Goal: Information Seeking & Learning: Learn about a topic

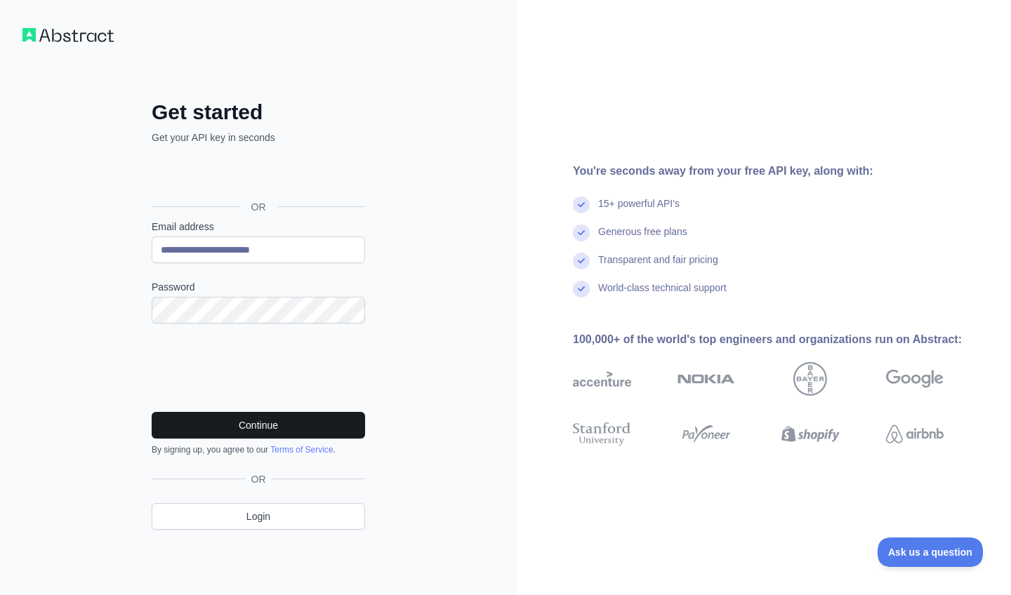
click at [312, 426] on button "Continue" at bounding box center [258, 425] width 213 height 27
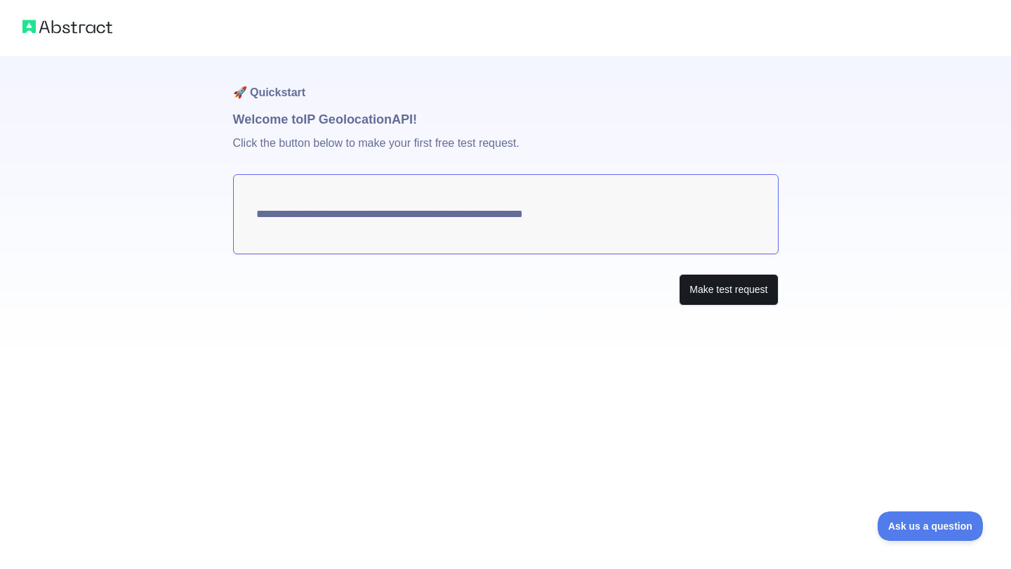
click at [703, 288] on button "Make test request" at bounding box center [728, 290] width 99 height 32
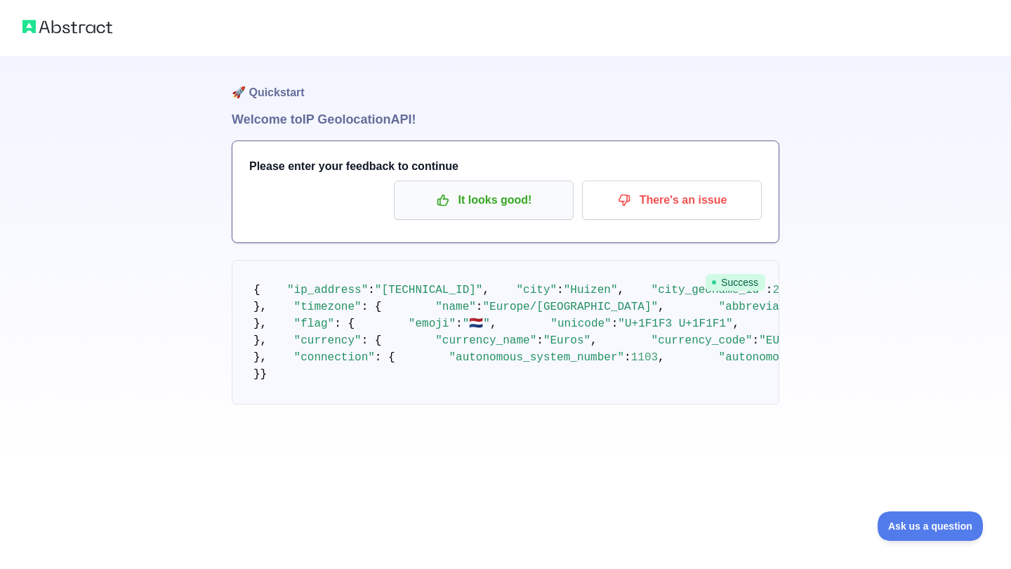
click at [536, 209] on p "It looks good!" at bounding box center [483, 200] width 159 height 24
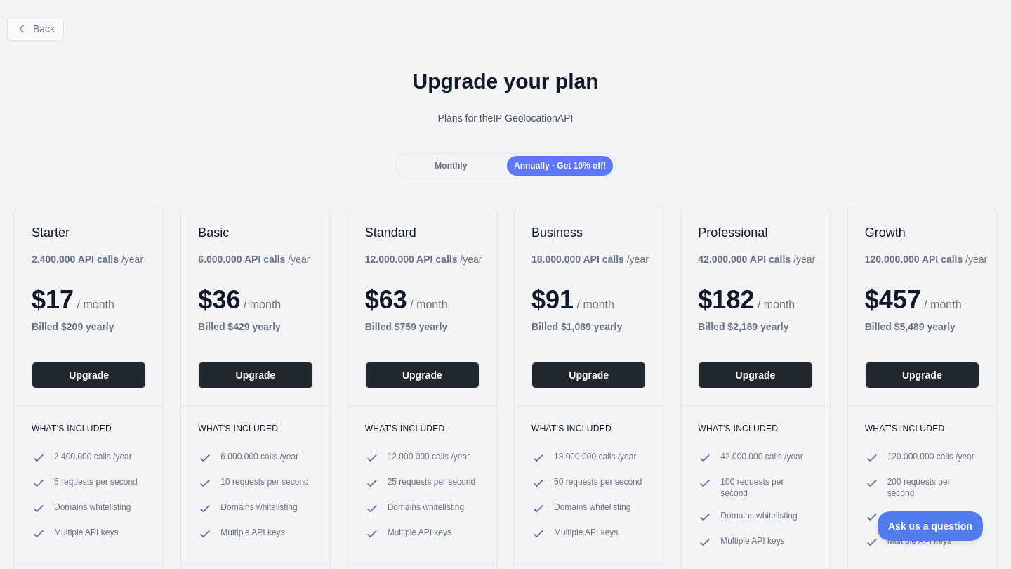
click at [48, 32] on span "Back" at bounding box center [44, 28] width 22 height 11
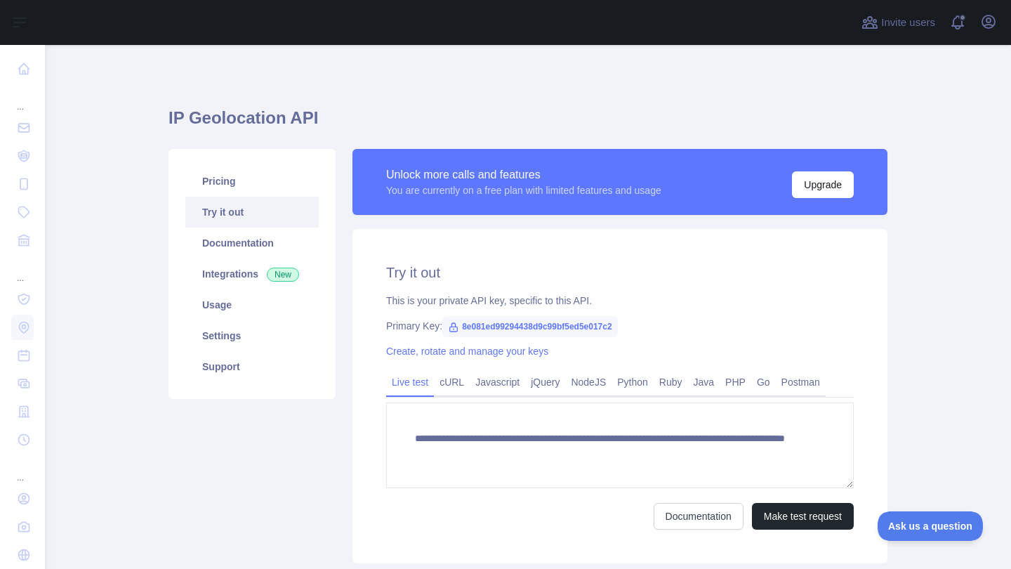
click at [258, 209] on link "Try it out" at bounding box center [251, 212] width 133 height 31
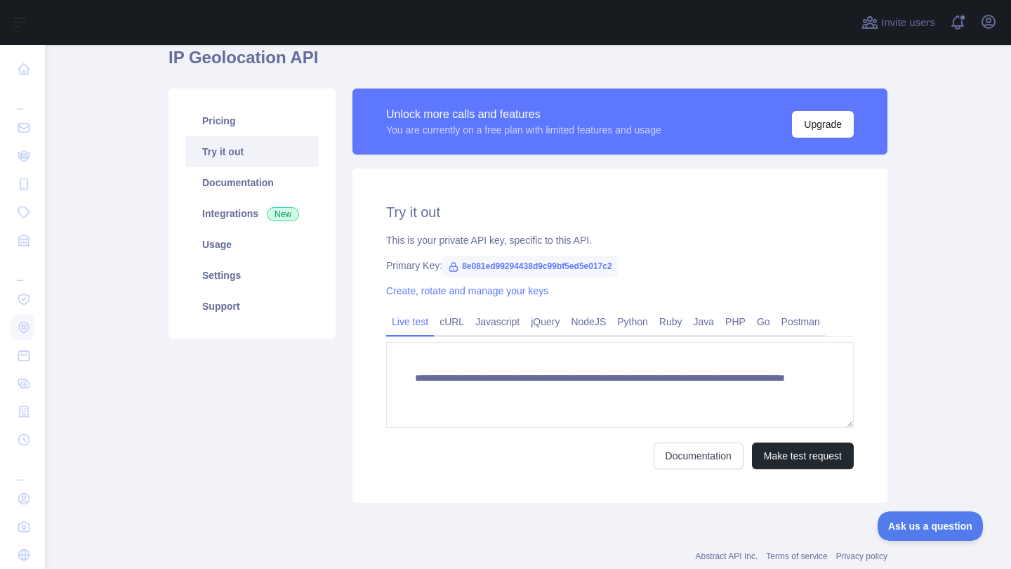
scroll to position [62, 0]
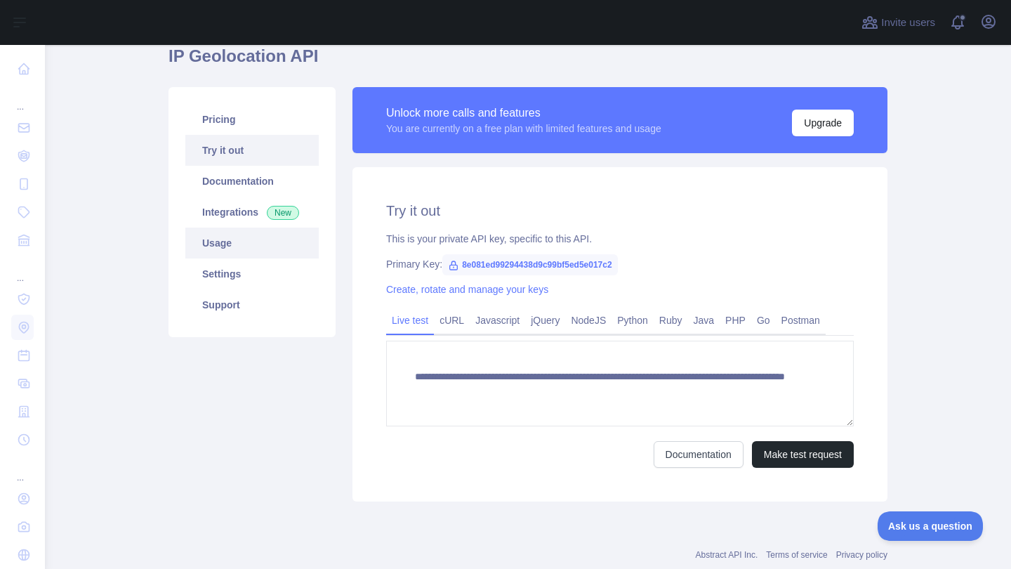
click at [254, 253] on link "Usage" at bounding box center [251, 242] width 133 height 31
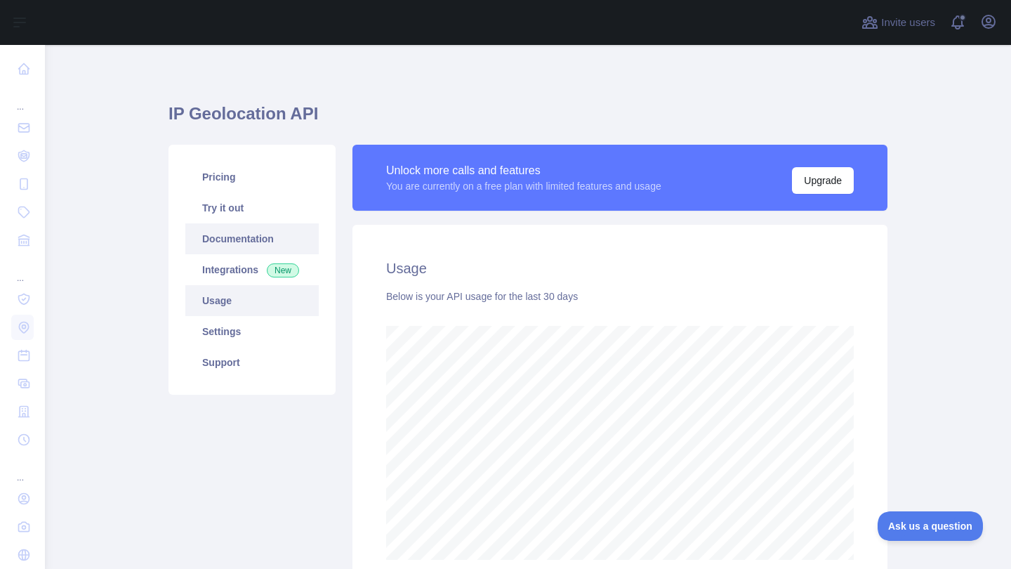
scroll to position [524, 966]
click at [230, 204] on link "Try it out" at bounding box center [251, 207] width 133 height 31
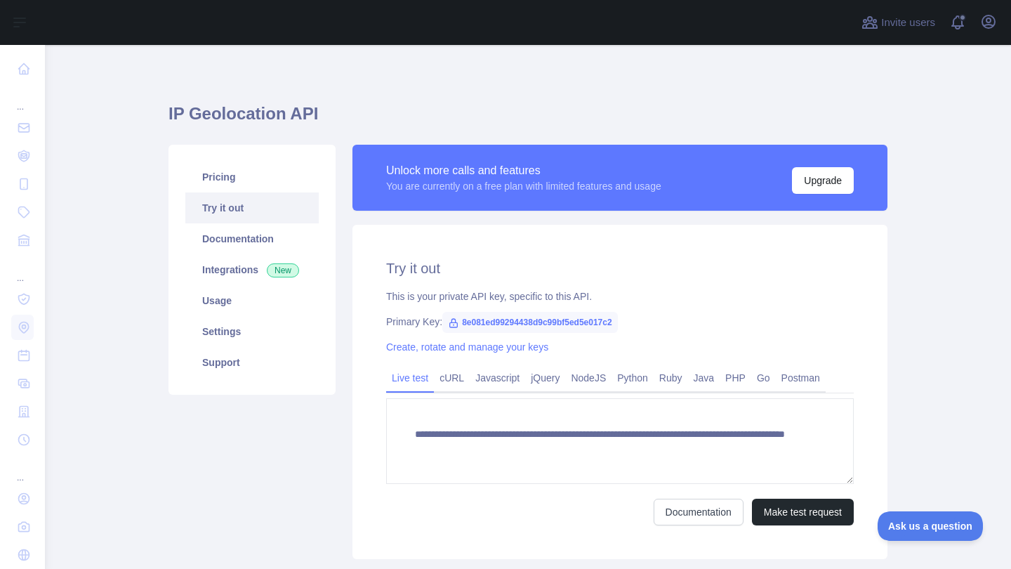
click at [503, 316] on span "8e081ed99294438d9c99bf5ed5e017c2" at bounding box center [530, 322] width 176 height 21
copy span "8e081ed99294438d9c99bf5ed5e017c2"
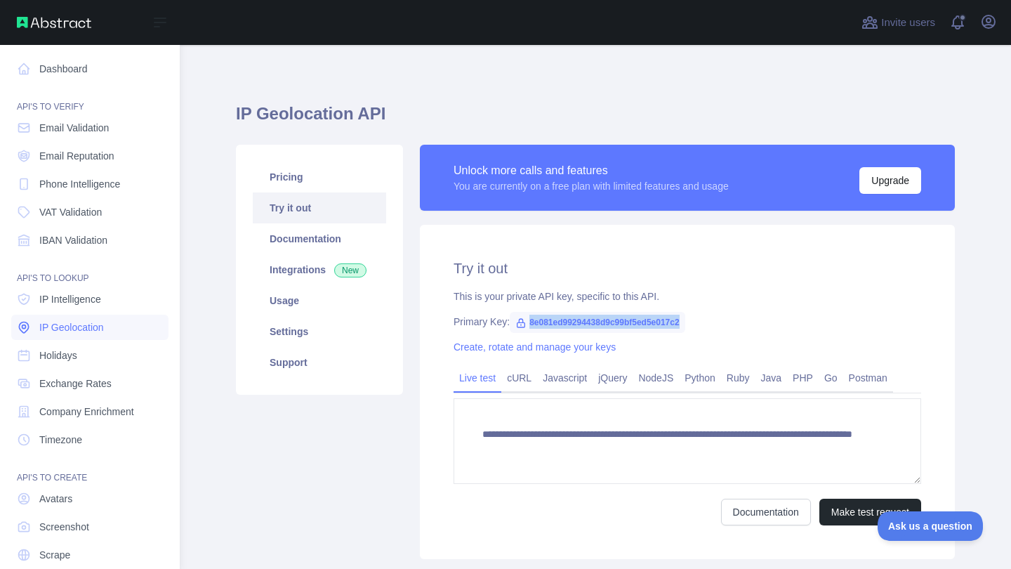
click at [72, 319] on link "IP Geolocation" at bounding box center [89, 327] width 157 height 25
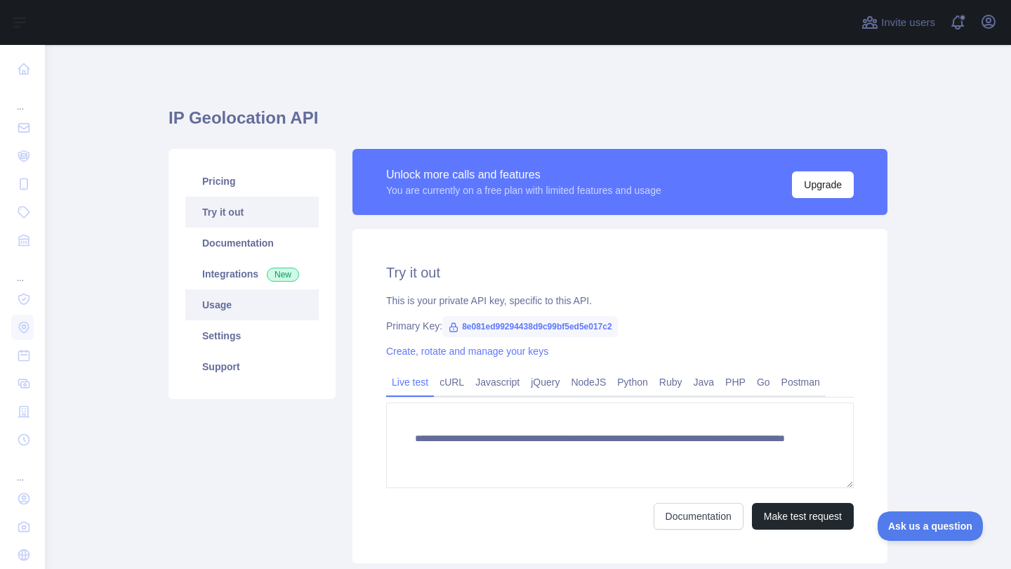
click at [232, 305] on link "Usage" at bounding box center [251, 304] width 133 height 31
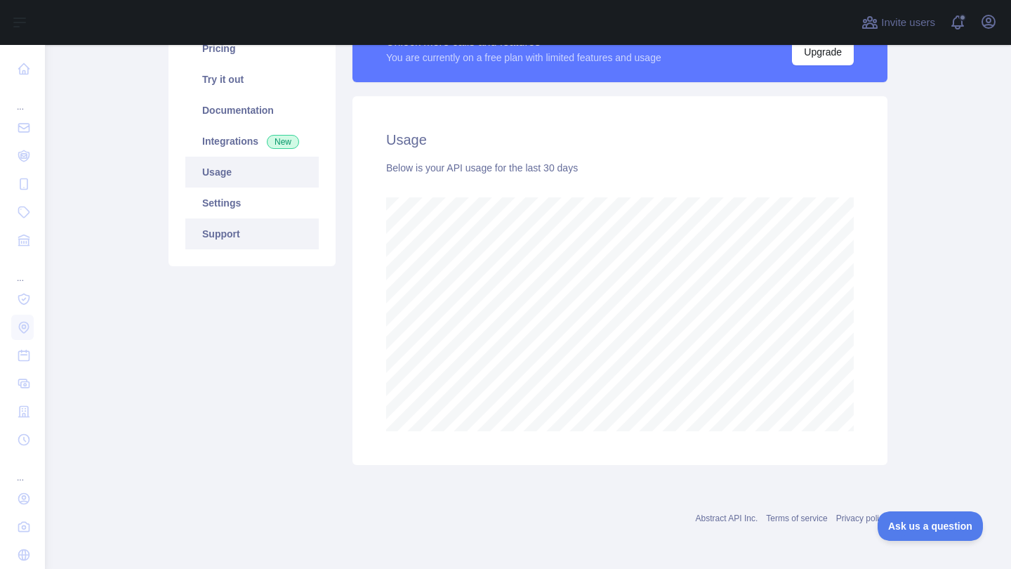
scroll to position [133, 0]
click at [246, 117] on link "Documentation" at bounding box center [251, 110] width 133 height 31
click at [283, 108] on link "Documentation" at bounding box center [251, 110] width 133 height 31
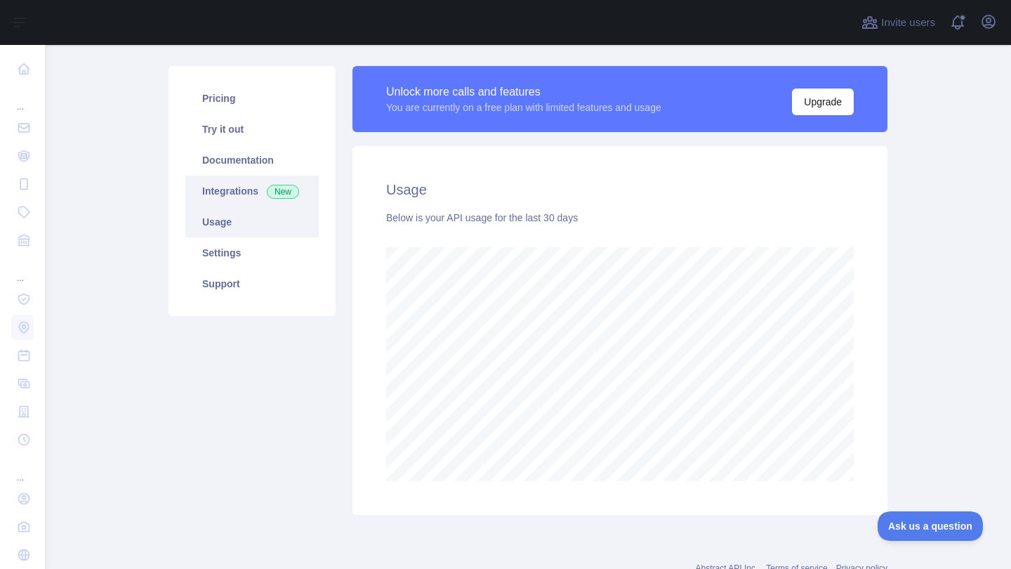
scroll to position [78, 0]
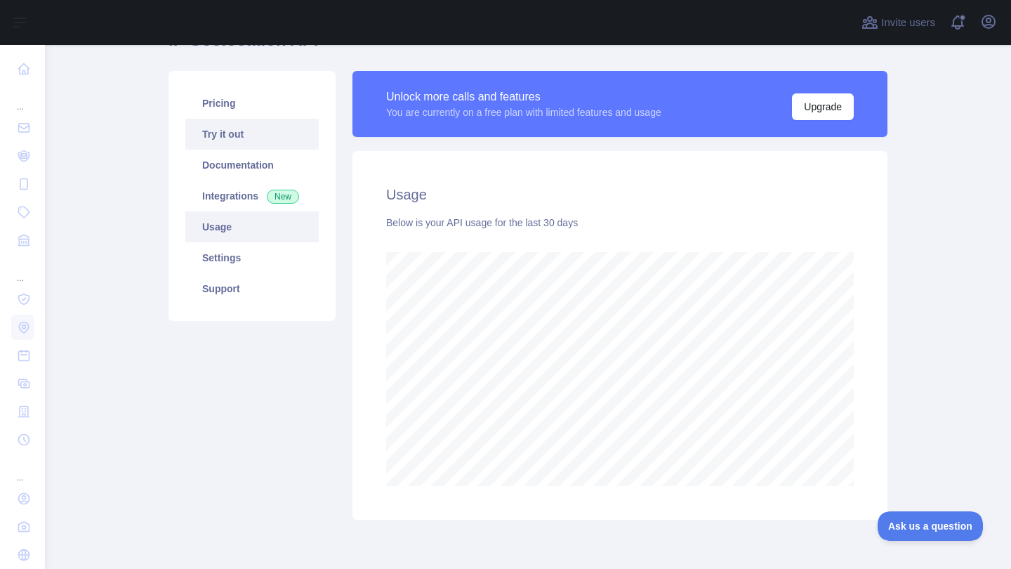
click at [237, 128] on link "Try it out" at bounding box center [251, 134] width 133 height 31
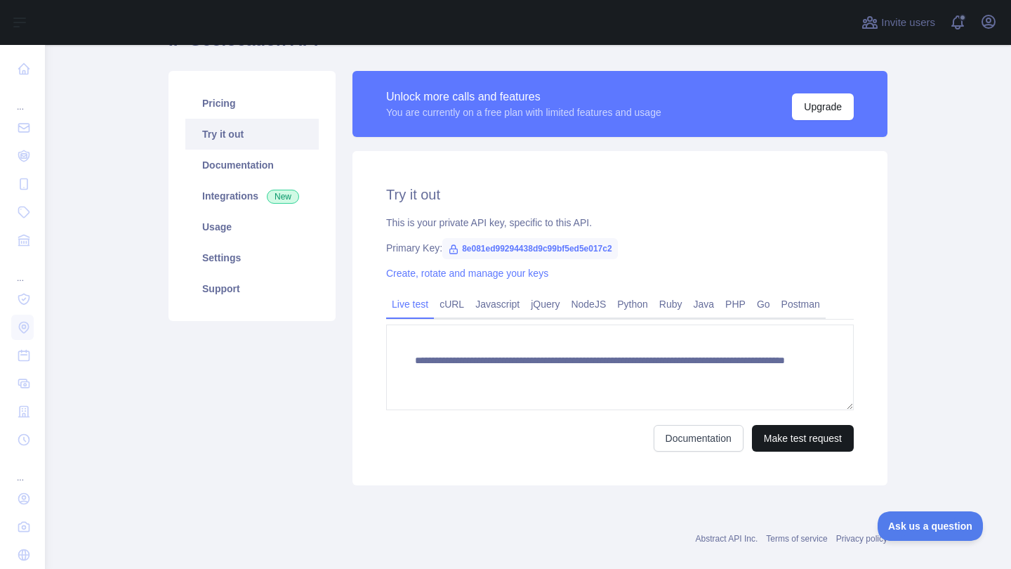
click at [793, 440] on button "Make test request" at bounding box center [803, 438] width 102 height 27
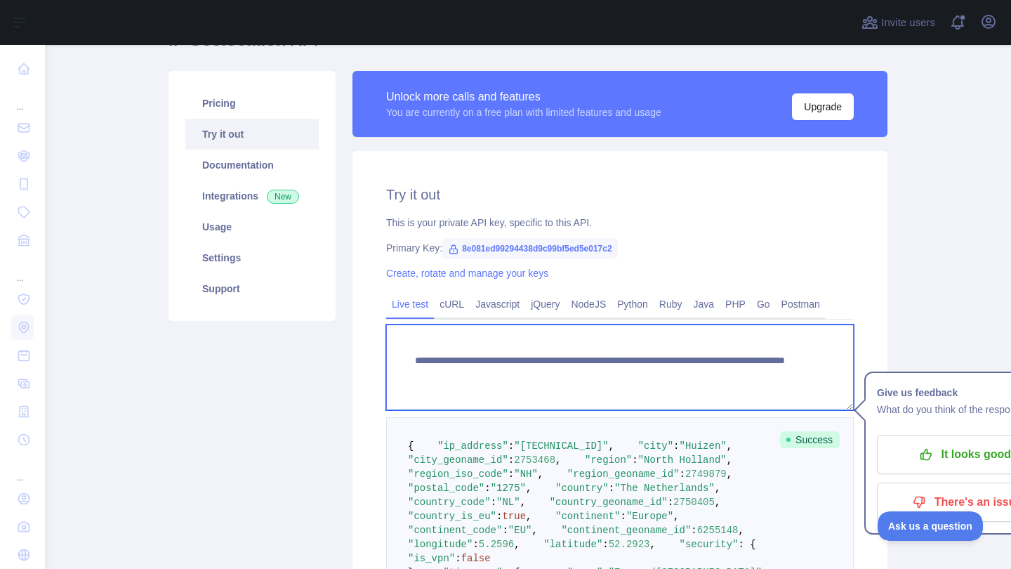
drag, startPoint x: 768, startPoint y: 374, endPoint x: 413, endPoint y: 364, distance: 355.4
click at [413, 364] on textarea "**********" at bounding box center [620, 367] width 468 height 86
